Goal: Information Seeking & Learning: Learn about a topic

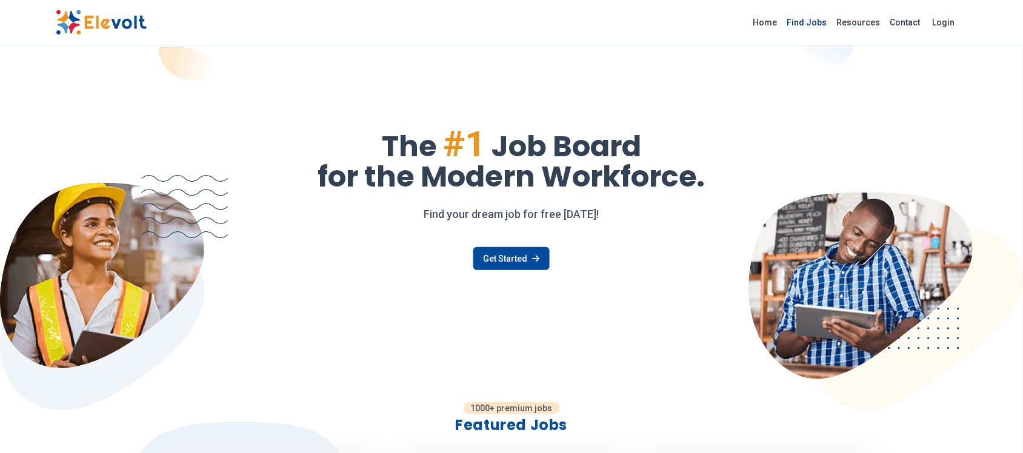
click at [810, 19] on link "Find Jobs" at bounding box center [807, 22] width 50 height 19
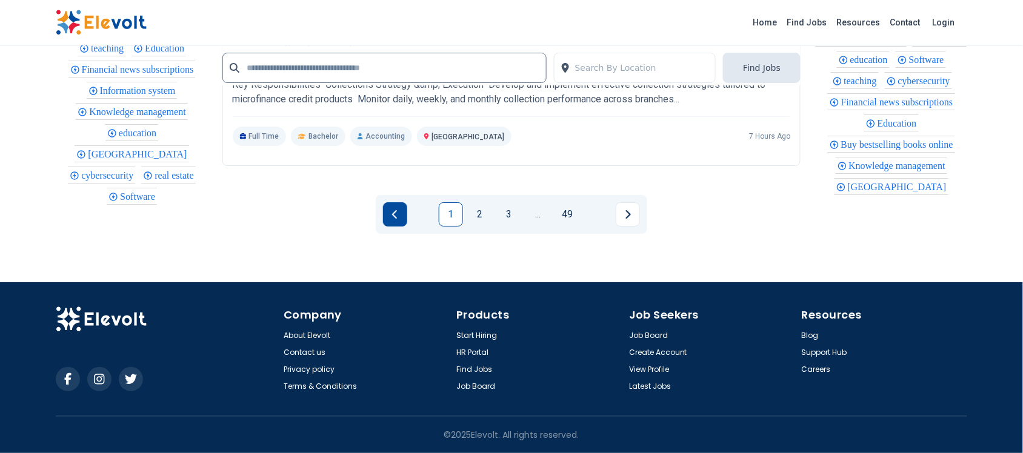
scroll to position [2499, 0]
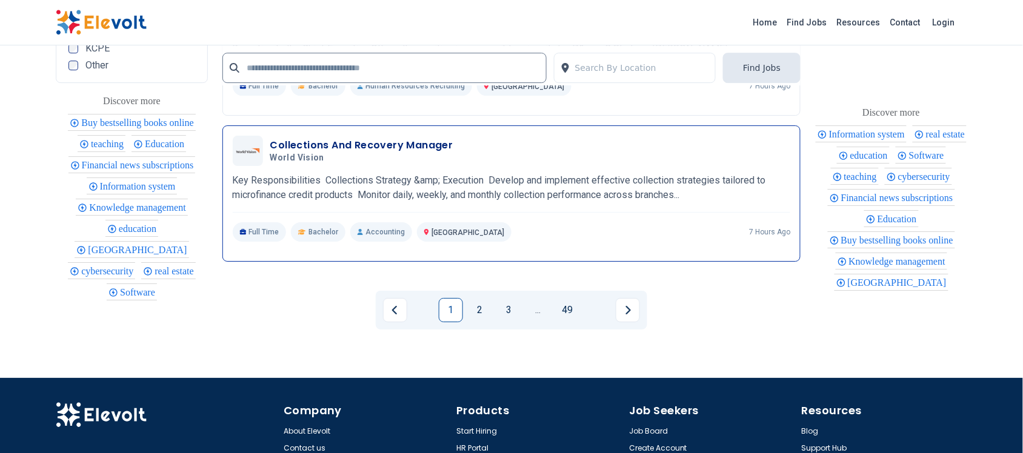
click at [385, 153] on h3 "Collections And Recovery Manager" at bounding box center [361, 145] width 183 height 15
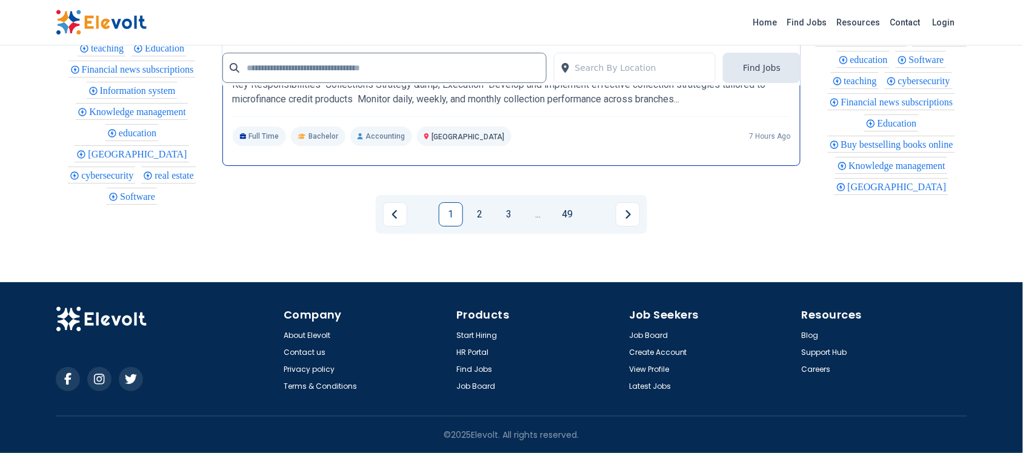
scroll to position [2651, 0]
click at [480, 225] on link "2" at bounding box center [480, 214] width 24 height 24
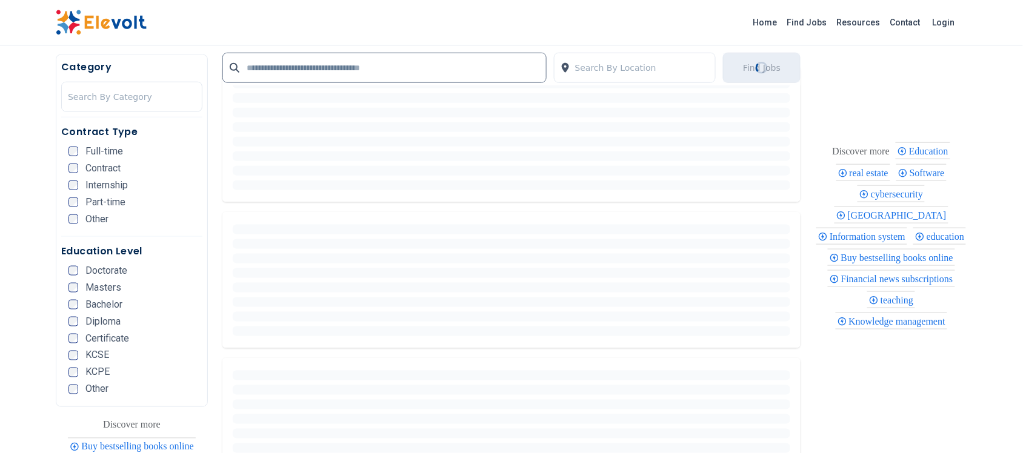
scroll to position [379, 0]
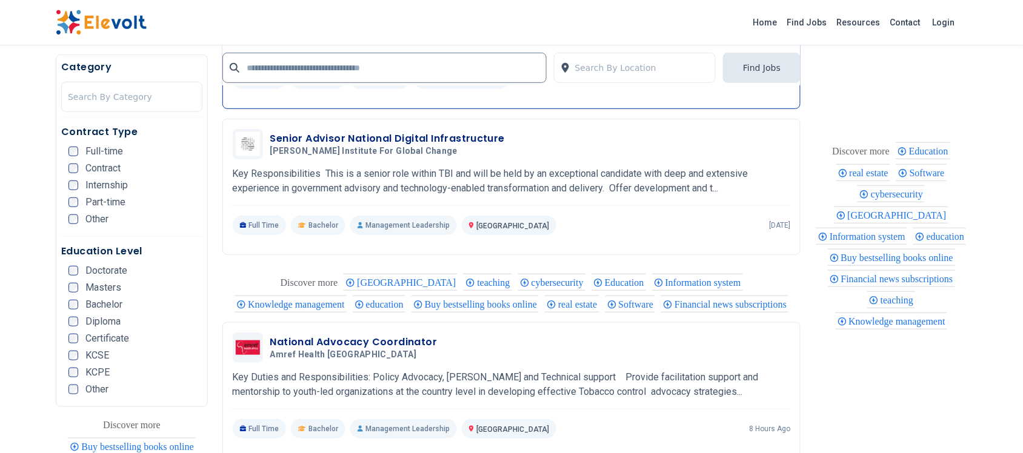
scroll to position [1287, 0]
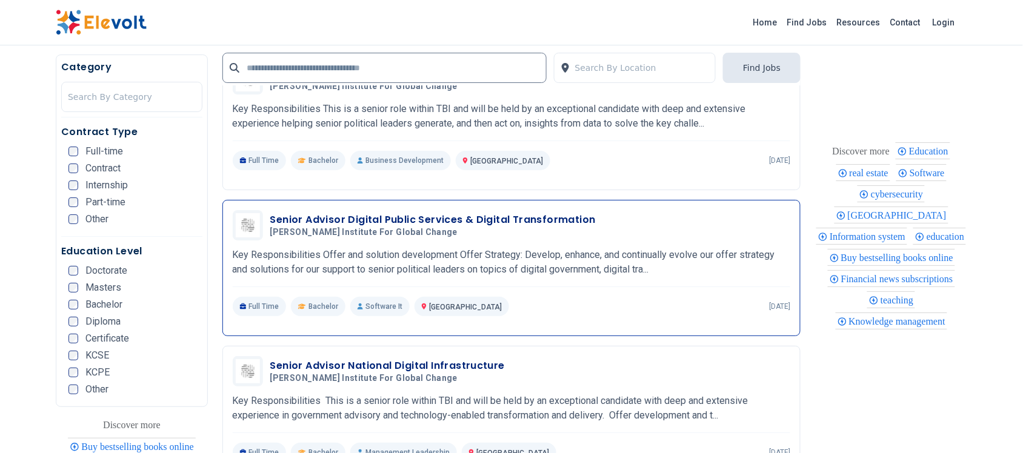
click at [388, 213] on h3 "Senior Advisor Digital Public Services & Digital Transformation" at bounding box center [432, 220] width 325 height 15
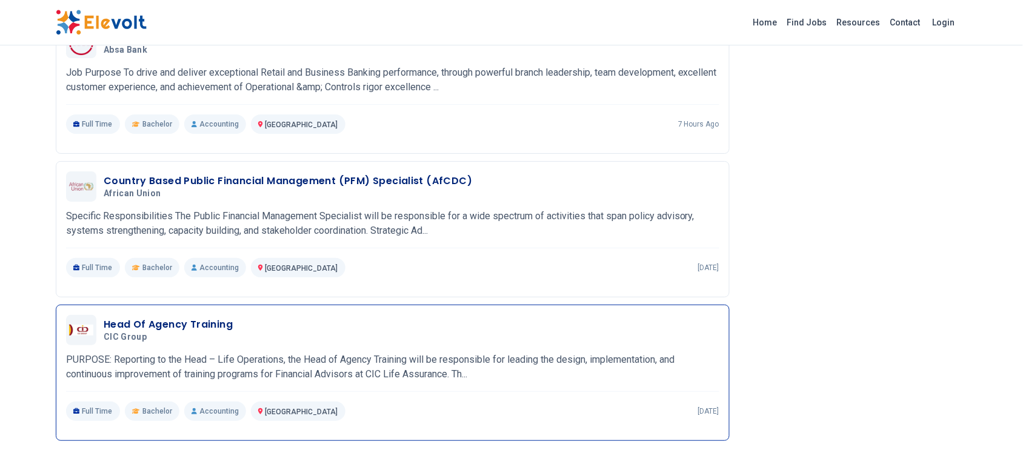
scroll to position [1258, 0]
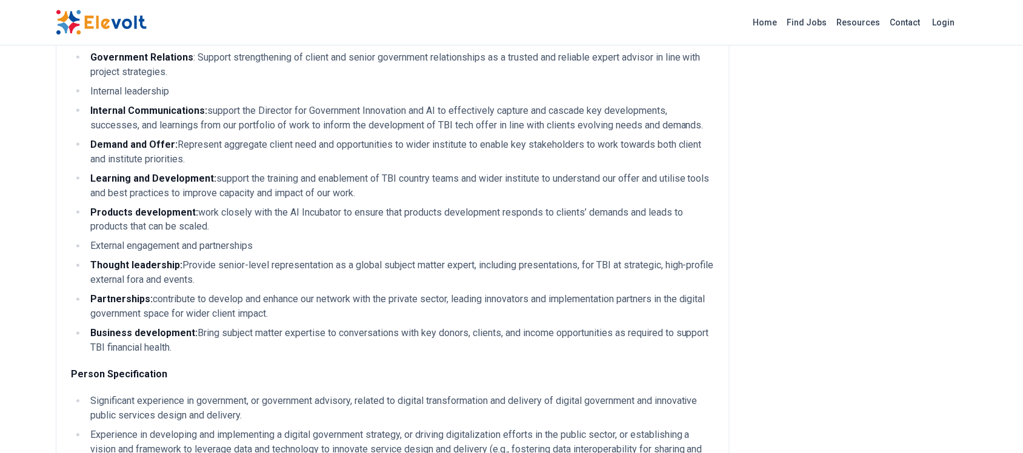
scroll to position [454, 0]
